Goal: Find specific page/section: Find specific page/section

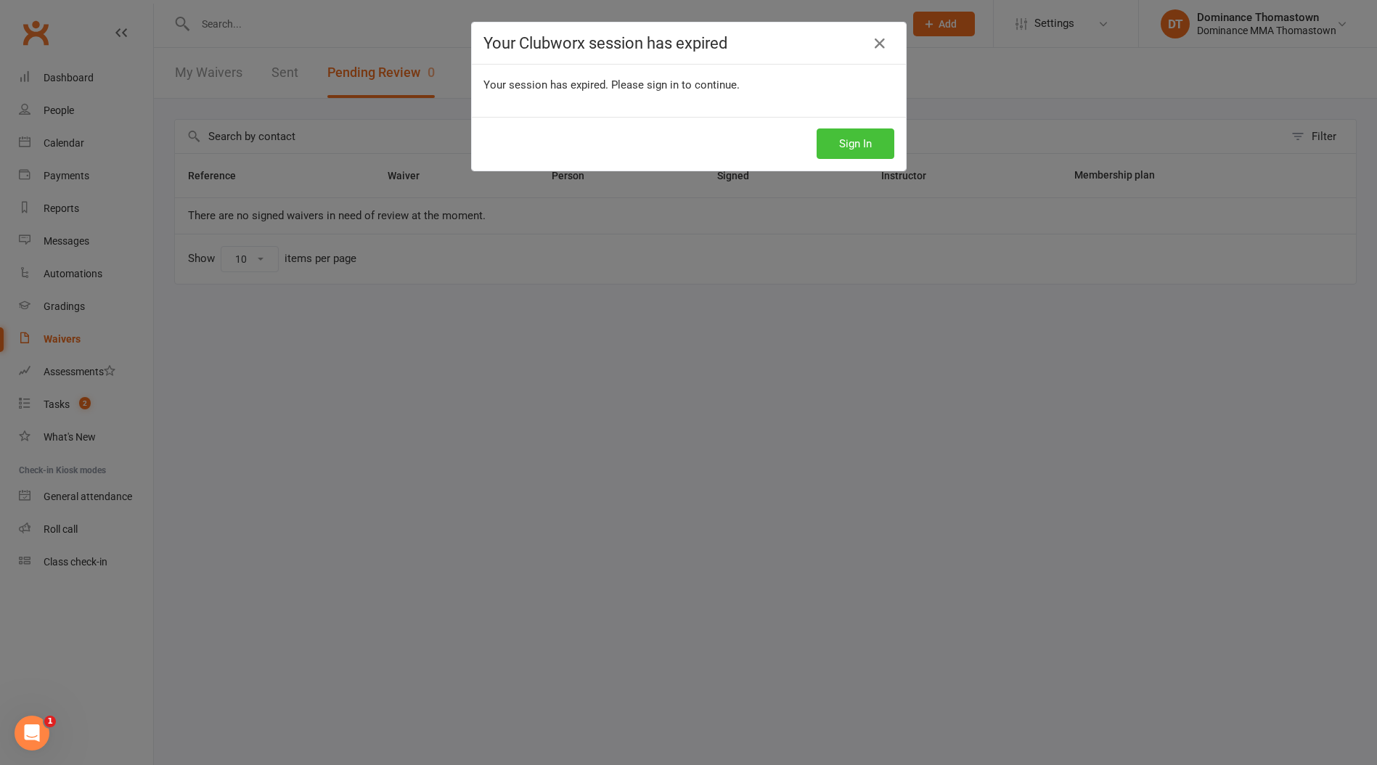
click at [876, 139] on button "Sign In" at bounding box center [856, 144] width 78 height 30
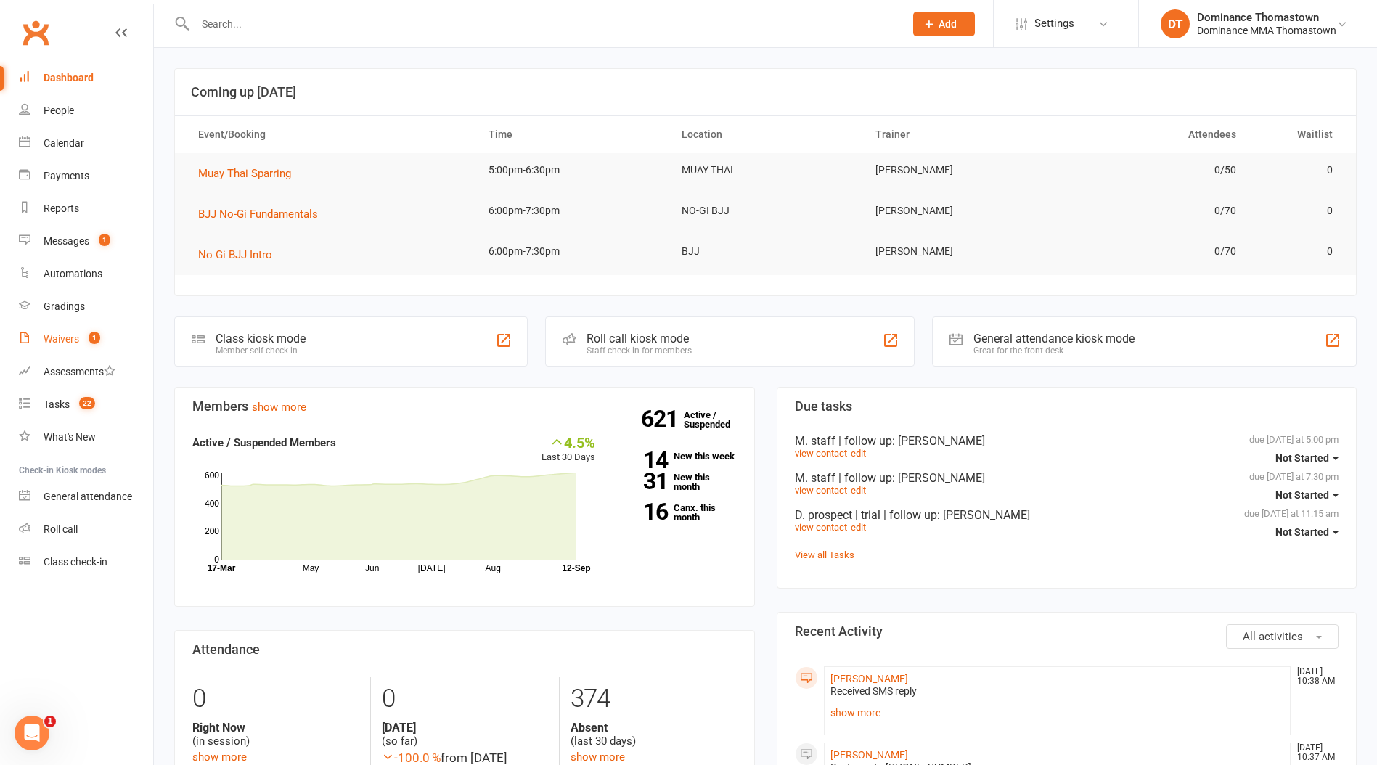
click at [76, 339] on div "Waivers" at bounding box center [62, 339] width 36 height 12
